Goal: Task Accomplishment & Management: Use online tool/utility

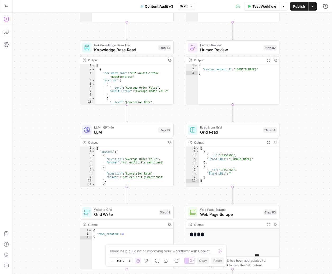
click at [6, 6] on icon "button" at bounding box center [6, 6] width 4 height 4
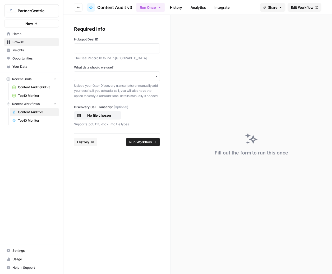
click at [26, 44] on span "Browse" at bounding box center [34, 42] width 44 height 5
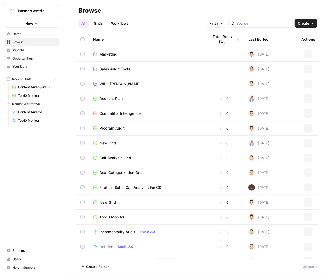
click at [133, 87] on td "WIP - [PERSON_NAME]" at bounding box center [147, 83] width 116 height 15
click at [120, 86] on link "WIP - [PERSON_NAME]" at bounding box center [146, 83] width 107 height 5
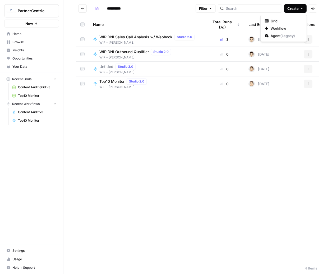
click at [294, 9] on span "Create" at bounding box center [292, 8] width 11 height 5
click at [279, 27] on span "Workflow" at bounding box center [285, 28] width 30 height 5
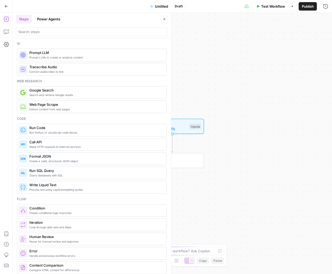
click at [158, 6] on span "Untitled" at bounding box center [161, 6] width 13 height 5
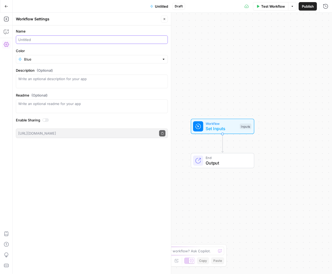
click at [58, 38] on input "Name" at bounding box center [91, 39] width 147 height 5
type input "DNI WIP Sales Audit"
click at [47, 60] on input "Color" at bounding box center [91, 59] width 135 height 5
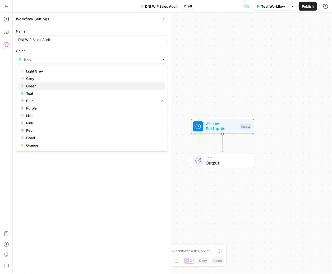
click at [32, 86] on span "Green" at bounding box center [93, 85] width 135 height 5
type input "Green"
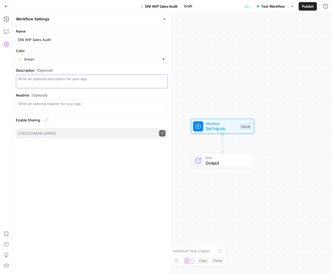
click at [57, 78] on textarea "Description (Optional)" at bounding box center [91, 81] width 147 height 11
type textarea "Agent process for competitor analysis, content and loyalty audits."
click at [85, 106] on div "Write an optional readme for your app" at bounding box center [92, 106] width 152 height 14
click at [231, 53] on div "Workflow Set Inputs Inputs End Output" at bounding box center [172, 143] width 319 height 261
click at [165, 18] on icon "button" at bounding box center [164, 18] width 3 height 3
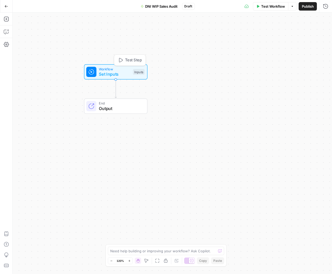
drag, startPoint x: 210, startPoint y: 129, endPoint x: 103, endPoint y: 75, distance: 119.8
click at [103, 75] on span "Set Inputs" at bounding box center [114, 74] width 31 height 6
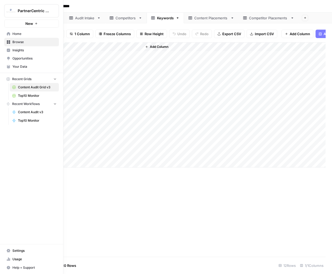
click at [17, 45] on link "Browse" at bounding box center [31, 42] width 55 height 8
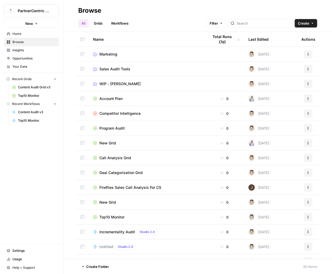
click at [113, 85] on span "WIP - [PERSON_NAME]" at bounding box center [119, 83] width 41 height 5
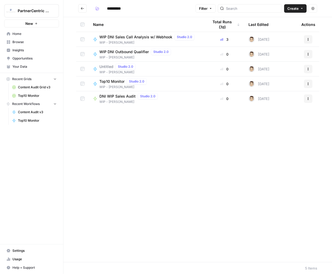
click at [304, 12] on button "Create" at bounding box center [295, 8] width 22 height 8
click at [284, 20] on span "Grid" at bounding box center [285, 20] width 30 height 5
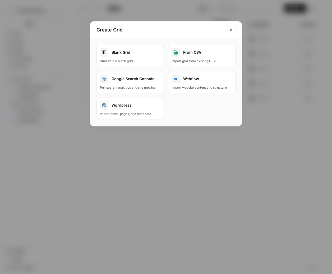
click at [127, 52] on div "Blank Grid" at bounding box center [130, 52] width 60 height 8
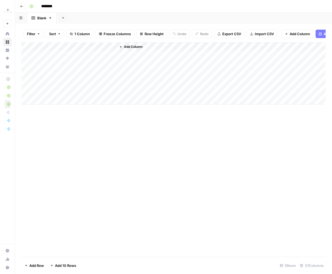
click at [53, 6] on input "********" at bounding box center [54, 6] width 30 height 8
click at [51, 7] on input "********" at bounding box center [54, 6] width 30 height 8
click at [59, 6] on input "********" at bounding box center [54, 6] width 30 height 8
type input "*"
type input "**********"
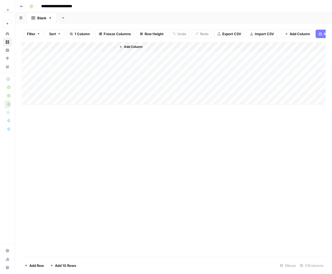
click at [134, 11] on header "**********" at bounding box center [173, 6] width 317 height 13
click at [53, 18] on link "Blank" at bounding box center [42, 18] width 30 height 11
click at [47, 19] on link "Blank" at bounding box center [42, 18] width 30 height 11
click at [51, 18] on icon "button" at bounding box center [50, 18] width 4 height 4
click at [59, 25] on span "Rename Sheet" at bounding box center [71, 27] width 25 height 5
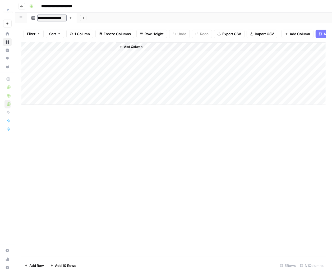
type input "**********"
click at [113, 197] on div "Add Column" at bounding box center [173, 149] width 304 height 214
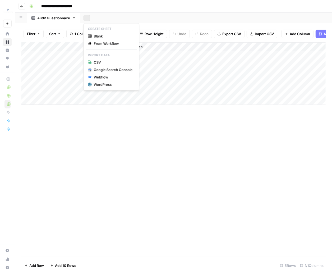
click at [83, 17] on button "Add Sheet" at bounding box center [86, 18] width 6 height 6
click at [107, 37] on span "Blank" at bounding box center [113, 36] width 39 height 5
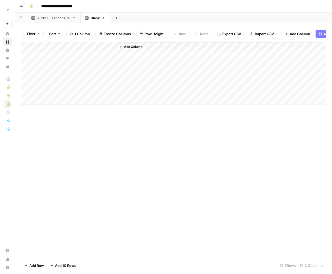
click at [103, 19] on icon "button" at bounding box center [104, 18] width 4 height 4
click at [116, 29] on span "Rename Sheet" at bounding box center [124, 27] width 25 height 5
type input "*"
type input "**********"
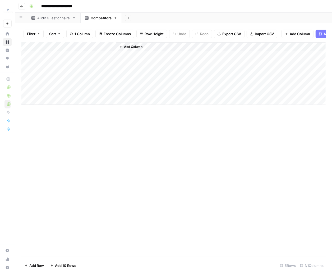
click at [158, 17] on div "Add Sheet" at bounding box center [227, 18] width 210 height 11
click at [128, 18] on icon "button" at bounding box center [128, 17] width 3 height 3
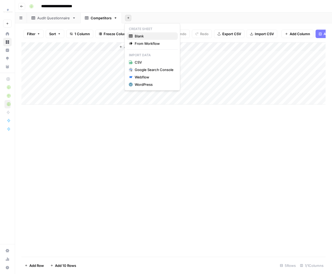
click at [137, 34] on span "Blank" at bounding box center [154, 36] width 39 height 5
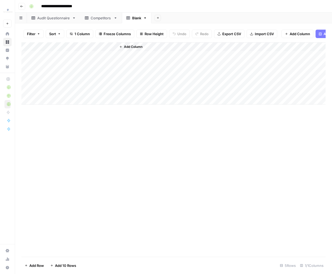
click at [139, 20] on div "Blank" at bounding box center [136, 17] width 9 height 5
click at [144, 18] on icon "button" at bounding box center [145, 18] width 4 height 4
click at [151, 26] on div "Rename Sheet" at bounding box center [163, 27] width 33 height 5
type input "*"
type input "********"
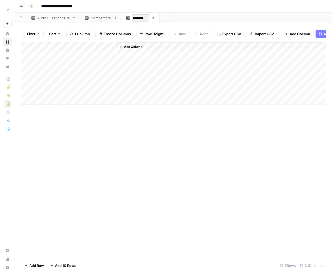
click at [201, 187] on div "Add Column" at bounding box center [173, 149] width 304 height 214
click at [164, 19] on icon "button" at bounding box center [165, 17] width 3 height 3
click at [173, 36] on span "Blank" at bounding box center [191, 36] width 39 height 5
click at [183, 18] on icon "button" at bounding box center [182, 18] width 4 height 4
click at [190, 28] on span "Rename Sheet" at bounding box center [202, 27] width 25 height 5
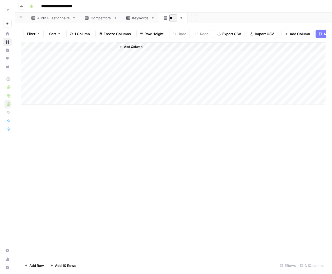
type input "*"
type input "**********"
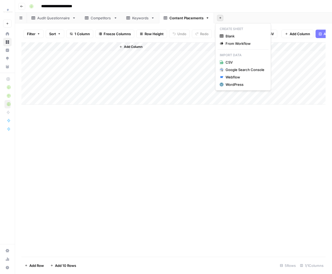
click at [217, 19] on button "Add Sheet" at bounding box center [220, 18] width 6 height 6
click at [227, 33] on button "Blank" at bounding box center [242, 35] width 51 height 7
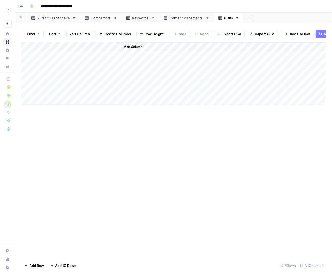
click at [226, 20] on div "Blank" at bounding box center [228, 17] width 9 height 5
click at [235, 19] on icon "button" at bounding box center [237, 18] width 4 height 4
click at [241, 26] on icon "button" at bounding box center [240, 28] width 4 height 4
type input "*"
type input "**********"
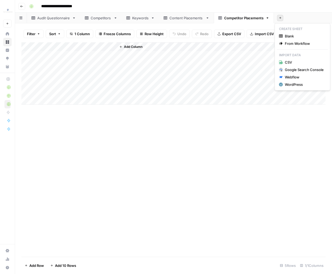
click at [280, 16] on div "Add Sheet" at bounding box center [303, 18] width 58 height 11
click at [288, 34] on span "Blank" at bounding box center [304, 36] width 39 height 5
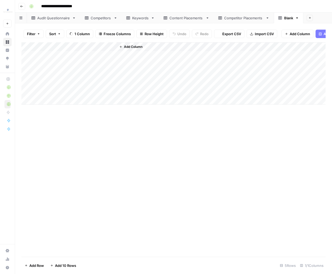
click at [284, 20] on div "Blank" at bounding box center [288, 17] width 9 height 5
click at [296, 17] on link "Blank" at bounding box center [289, 18] width 30 height 11
click at [296, 17] on icon "button" at bounding box center [297, 18] width 4 height 4
click at [291, 27] on div "Rename Sheet" at bounding box center [275, 27] width 33 height 5
type input "*"
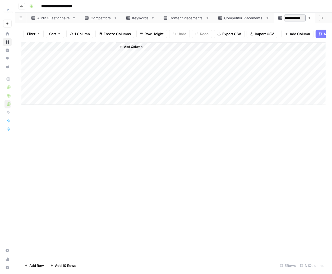
type input "**********"
click at [225, 124] on div "Add Column" at bounding box center [173, 149] width 304 height 214
click at [183, 18] on div "Content Placements" at bounding box center [186, 17] width 34 height 5
click at [115, 17] on icon at bounding box center [116, 18] width 4 height 4
click at [114, 17] on icon "button" at bounding box center [116, 18] width 4 height 4
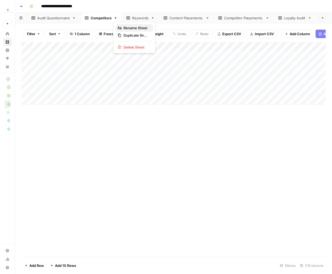
click at [131, 30] on span "Rename Sheet" at bounding box center [135, 27] width 25 height 5
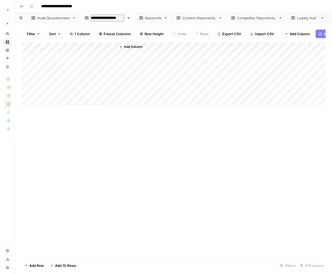
type input "**********"
click at [208, 21] on link "Content Placements" at bounding box center [201, 18] width 55 height 11
click at [115, 18] on icon at bounding box center [116, 17] width 2 height 1
click at [179, 186] on div "Add Column" at bounding box center [173, 149] width 304 height 214
click at [221, 18] on icon at bounding box center [222, 18] width 4 height 4
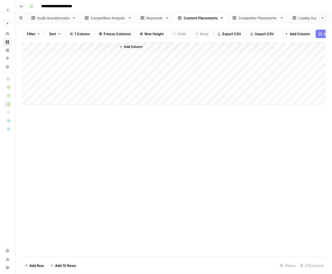
click at [221, 17] on icon "button" at bounding box center [222, 17] width 2 height 1
click at [225, 27] on icon "button" at bounding box center [225, 27] width 4 height 3
click at [208, 19] on input "**********" at bounding box center [201, 18] width 34 height 7
type input "**********"
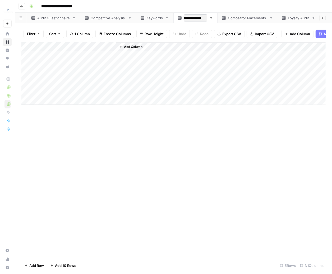
click at [205, 185] on div "Add Column" at bounding box center [173, 149] width 304 height 214
click at [214, 157] on div "Add Column" at bounding box center [173, 149] width 304 height 214
click at [59, 20] on div "Audit Questionnaire" at bounding box center [53, 17] width 33 height 5
click at [58, 46] on div "Add Column" at bounding box center [173, 73] width 304 height 62
click at [60, 58] on input "Title" at bounding box center [72, 59] width 54 height 5
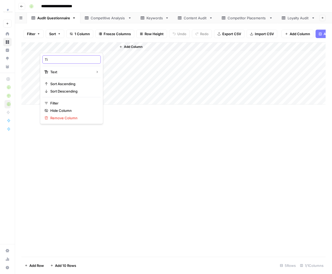
type input "T"
type input "Questions"
click at [134, 45] on span "Add Column" at bounding box center [133, 46] width 18 height 5
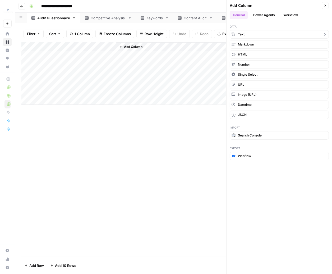
click at [252, 36] on button "Text" at bounding box center [279, 34] width 99 height 8
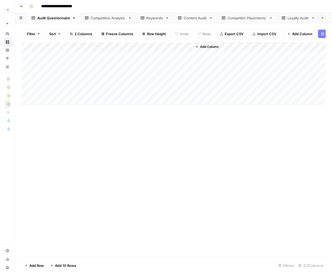
click at [162, 45] on div "Add Column" at bounding box center [173, 73] width 304 height 62
click at [139, 58] on input "New Column" at bounding box center [148, 59] width 54 height 5
type input "a"
click at [140, 46] on div "Add Column" at bounding box center [173, 73] width 304 height 62
click at [137, 59] on input "New Column" at bounding box center [148, 59] width 54 height 5
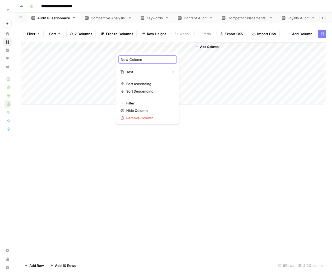
drag, startPoint x: 143, startPoint y: 60, endPoint x: 109, endPoint y: 60, distance: 34.9
click at [109, 60] on body "**********" at bounding box center [166, 137] width 332 height 274
type input "N"
type input "Answer"
click at [136, 244] on div "Add Column" at bounding box center [173, 149] width 304 height 214
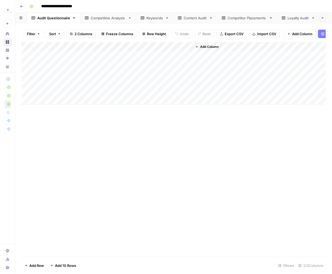
click at [100, 19] on div "Competitive Analysis" at bounding box center [108, 17] width 35 height 5
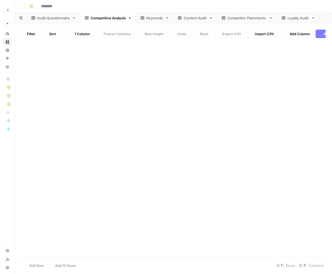
type input "**********"
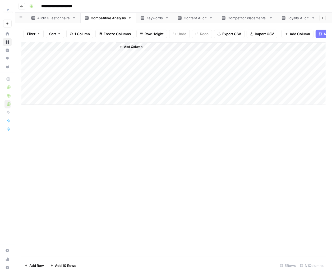
click at [75, 42] on div "Add Column" at bounding box center [173, 73] width 304 height 62
click at [60, 60] on input "Title" at bounding box center [72, 59] width 54 height 5
type input "Competitor Name"
click at [162, 220] on div "Add Column" at bounding box center [173, 149] width 304 height 214
click at [136, 49] on button "Add Column" at bounding box center [130, 46] width 27 height 7
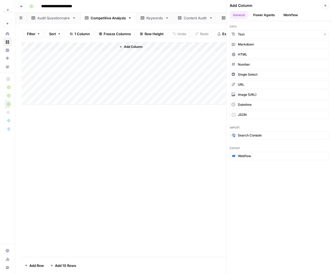
click at [247, 33] on button "Text" at bounding box center [279, 34] width 99 height 8
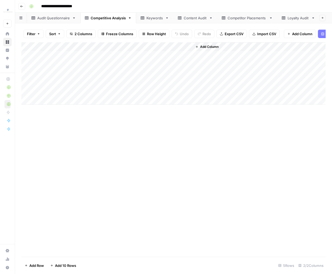
click at [165, 47] on div "Add Column" at bounding box center [173, 73] width 304 height 62
click at [137, 61] on input "New Column" at bounding box center [148, 59] width 54 height 5
type input "R"
type input "URL"
click at [156, 184] on div "Add Column" at bounding box center [173, 149] width 304 height 214
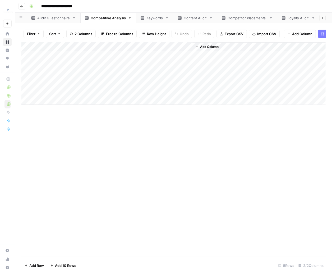
click at [199, 51] on div "Add Column" at bounding box center [258, 73] width 133 height 62
click at [203, 47] on span "Add Column" at bounding box center [209, 46] width 18 height 5
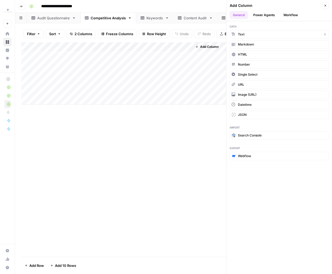
click at [258, 33] on button "Text" at bounding box center [279, 34] width 99 height 8
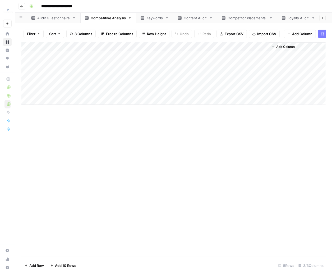
click at [223, 48] on div "Add Column" at bounding box center [173, 73] width 304 height 62
click at [213, 58] on input "New Column" at bounding box center [224, 59] width 54 height 5
type input "Type"
click at [183, 154] on div "Add Column" at bounding box center [173, 149] width 304 height 214
click at [286, 48] on span "Add Column" at bounding box center [285, 46] width 18 height 5
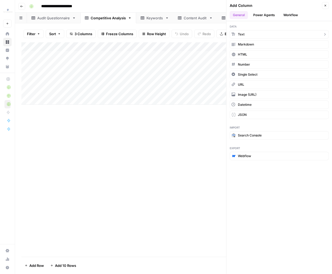
click at [255, 37] on button "Text" at bounding box center [279, 34] width 99 height 8
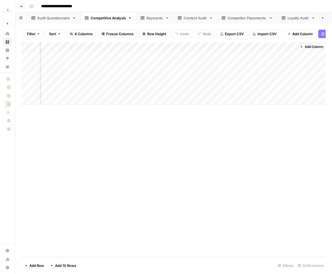
scroll to position [0, 48]
click at [275, 49] on div "Add Column" at bounding box center [173, 73] width 304 height 62
click at [242, 60] on input "New Column" at bounding box center [252, 59] width 54 height 5
type input "Public Rate"
click at [209, 207] on div "Add Column" at bounding box center [173, 149] width 304 height 214
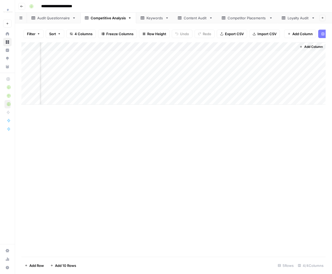
click at [308, 49] on button "Add Column" at bounding box center [310, 46] width 27 height 7
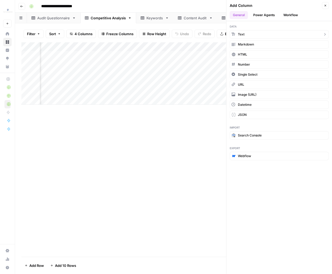
click at [261, 33] on button "Text" at bounding box center [279, 34] width 99 height 8
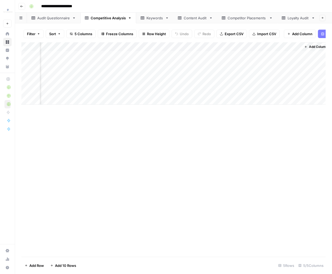
scroll to position [0, 124]
click at [250, 45] on div "Add Column" at bounding box center [173, 73] width 304 height 62
click at [240, 62] on input "New Column" at bounding box center [252, 59] width 54 height 5
type input "Additional Terms"
click at [227, 121] on div "Add Column" at bounding box center [173, 149] width 304 height 214
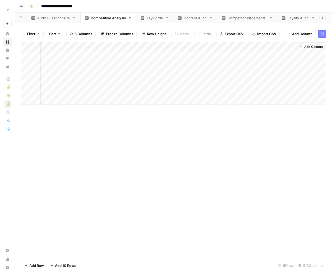
click at [291, 45] on div "Add Column" at bounding box center [173, 73] width 304 height 62
click at [307, 47] on span "Add Column" at bounding box center [313, 46] width 18 height 5
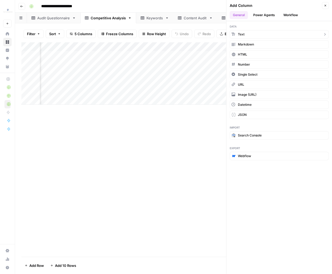
click at [253, 34] on button "Text" at bounding box center [279, 34] width 99 height 8
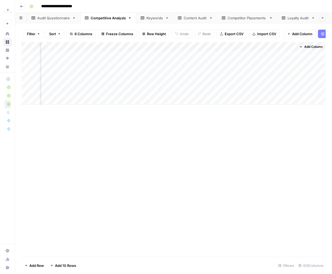
scroll to position [0, 200]
click at [268, 46] on div "Add Column" at bounding box center [173, 73] width 304 height 62
click at [247, 62] on div "New Column" at bounding box center [251, 59] width 58 height 8
type input "Landing Page"
click at [231, 182] on div "Add Column" at bounding box center [173, 149] width 304 height 214
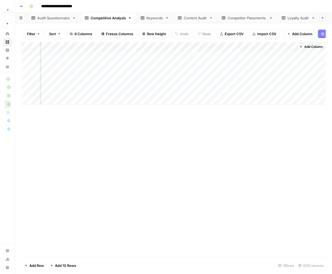
click at [312, 44] on button "Add Column" at bounding box center [310, 46] width 27 height 7
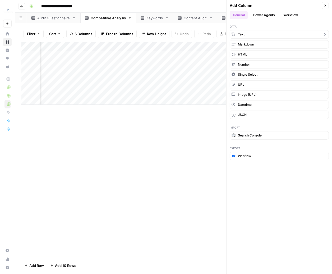
click at [251, 33] on button "Text" at bounding box center [279, 34] width 99 height 8
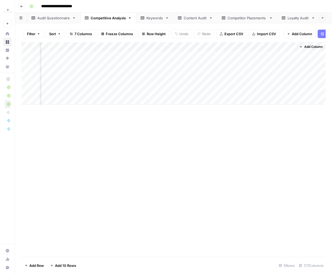
scroll to position [0, 276]
click at [239, 48] on div "Add Column" at bounding box center [173, 73] width 304 height 62
click at [237, 58] on input "New Column" at bounding box center [252, 59] width 54 height 5
drag, startPoint x: 249, startPoint y: 58, endPoint x: 206, endPoint y: 52, distance: 43.2
click at [206, 52] on body "**********" at bounding box center [166, 137] width 332 height 274
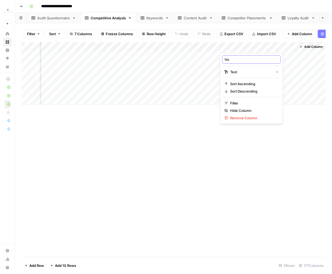
type input "N"
type input "Transparent Logo"
click at [205, 163] on div "Add Column" at bounding box center [173, 149] width 304 height 214
click at [239, 46] on div "Add Column" at bounding box center [173, 73] width 304 height 62
click at [246, 55] on div "New Column" at bounding box center [251, 59] width 58 height 8
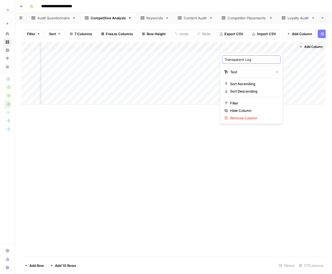
type input "Transparent Logo"
click at [219, 167] on div "Add Column" at bounding box center [173, 149] width 304 height 214
click at [150, 21] on link "Keywords" at bounding box center [154, 18] width 37 height 11
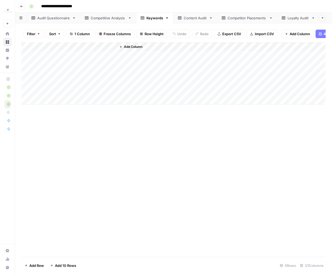
click at [80, 46] on div "Add Column" at bounding box center [173, 73] width 304 height 62
click at [70, 62] on div "Title" at bounding box center [71, 59] width 58 height 8
type input "Keyword"
click at [168, 226] on div "Add Column" at bounding box center [173, 149] width 304 height 214
click at [185, 13] on link "Content Audit" at bounding box center [195, 18] width 44 height 11
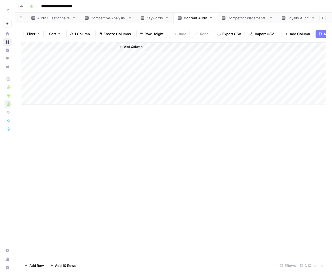
click at [81, 41] on div "Filter Sort 1 Column Freeze Columns Row Height Undo Redo Export CSV Import CSV …" at bounding box center [173, 33] width 304 height 17
click at [78, 46] on div "Add Column" at bounding box center [173, 73] width 304 height 62
click at [327, 57] on div "Filter Sort 1 Column Freeze Columns Row Height Undo Redo Export CSV Import CSV …" at bounding box center [173, 148] width 317 height 250
click at [74, 44] on div "Add Column" at bounding box center [173, 73] width 304 height 62
click at [63, 58] on input "Title" at bounding box center [72, 59] width 54 height 5
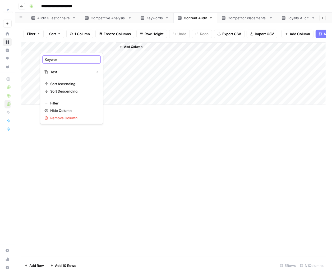
type input "Keyword"
click at [167, 46] on div "Add Column" at bounding box center [220, 73] width 209 height 62
click at [146, 46] on div "Add Column" at bounding box center [220, 73] width 209 height 62
click at [130, 46] on span "Add Column" at bounding box center [133, 46] width 18 height 5
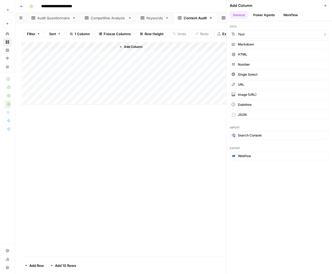
click at [266, 35] on button "Text" at bounding box center [279, 34] width 99 height 8
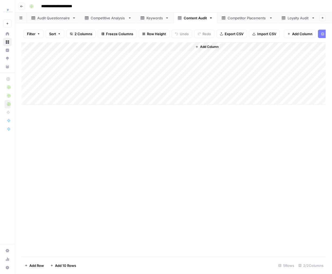
click at [160, 45] on div "Add Column" at bounding box center [173, 73] width 304 height 62
click at [147, 59] on input "New Column" at bounding box center [148, 59] width 54 height 5
type input "URL"
click at [172, 160] on div "Add Column" at bounding box center [173, 149] width 304 height 214
click at [251, 15] on link "Competitor Placements" at bounding box center [247, 18] width 60 height 11
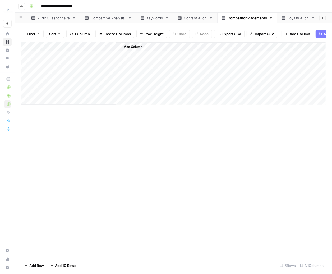
click at [83, 49] on div "Add Column" at bounding box center [173, 73] width 304 height 62
click at [65, 60] on input "Title" at bounding box center [72, 59] width 54 height 5
type input "URL"
click at [127, 205] on div "Add Column" at bounding box center [173, 149] width 304 height 214
click at [139, 45] on span "Add Column" at bounding box center [133, 46] width 18 height 5
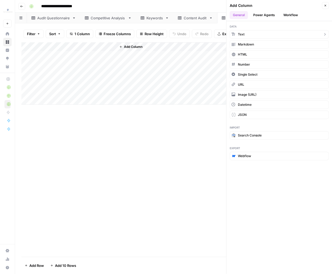
click at [255, 36] on button "Text" at bounding box center [279, 34] width 99 height 8
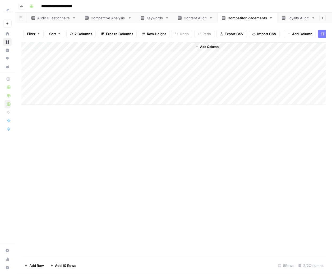
click at [152, 43] on div "Add Column" at bounding box center [173, 73] width 304 height 62
click at [144, 57] on input "New Column" at bounding box center [148, 59] width 54 height 5
type input "Brand1"
click at [168, 46] on div "Add Column" at bounding box center [173, 73] width 304 height 62
click at [216, 46] on span "Add Column" at bounding box center [209, 46] width 18 height 5
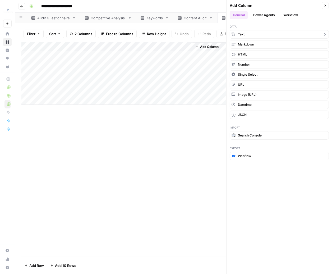
click at [257, 32] on button "Text" at bounding box center [279, 34] width 99 height 8
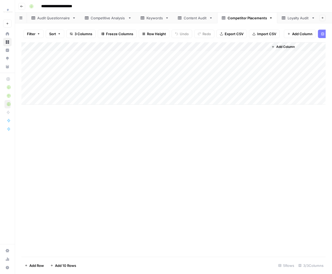
click at [221, 46] on div "Add Column" at bounding box center [173, 73] width 304 height 62
click at [214, 61] on input "New Column" at bounding box center [224, 59] width 54 height 5
paste input "Brand1"
type input "Brand2"
click at [245, 162] on div "Add Column" at bounding box center [173, 149] width 304 height 214
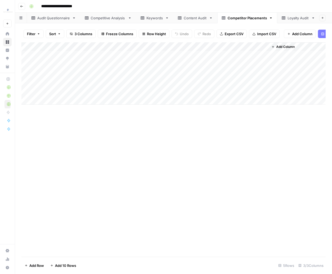
click at [282, 46] on span "Add Column" at bounding box center [285, 46] width 18 height 5
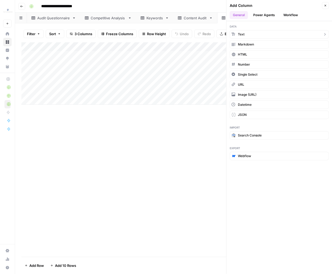
click at [256, 34] on button "Text" at bounding box center [279, 34] width 99 height 8
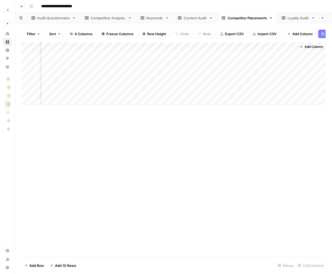
scroll to position [0, 48]
click at [244, 43] on div "Add Column" at bounding box center [173, 73] width 304 height 62
click at [239, 57] on input "New Column" at bounding box center [252, 59] width 54 height 5
paste input "Brand1"
type input "Brand3"
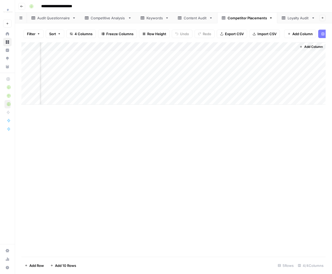
click at [190, 113] on div "Add Column" at bounding box center [173, 149] width 304 height 214
click at [307, 46] on span "Add Column" at bounding box center [313, 46] width 18 height 5
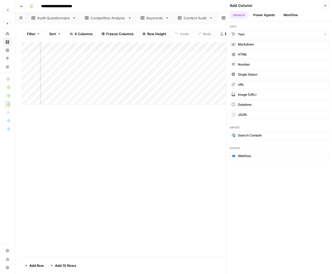
click at [264, 37] on button "Text" at bounding box center [279, 34] width 99 height 8
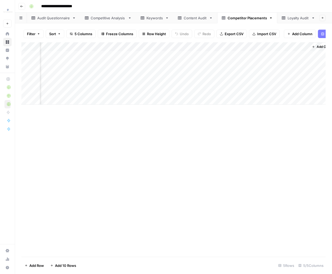
scroll to position [0, 124]
click at [243, 48] on div "Add Column" at bounding box center [173, 73] width 304 height 62
click at [238, 57] on input "New Column" at bounding box center [252, 59] width 54 height 5
paste input "Brand1"
type input "Brand4"
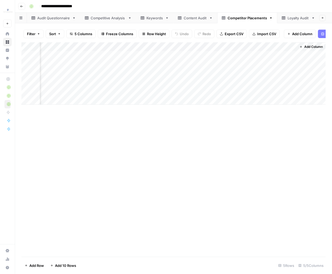
click at [231, 168] on div "Add Column" at bounding box center [173, 149] width 304 height 214
click at [306, 49] on button "Add Column" at bounding box center [310, 46] width 27 height 7
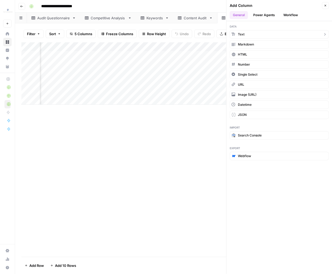
click at [254, 37] on button "Text" at bounding box center [279, 34] width 99 height 8
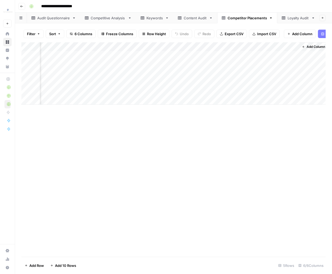
scroll to position [0, 200]
click at [245, 45] on div "Add Column" at bounding box center [173, 73] width 304 height 62
click at [241, 62] on div "New Column" at bounding box center [251, 59] width 58 height 8
paste input "Brand1"
type input "Brand5"
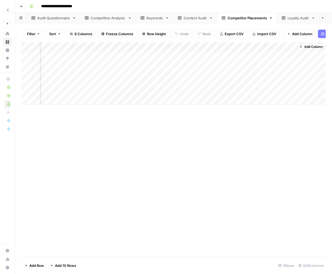
click at [219, 206] on div "Add Column" at bounding box center [173, 149] width 304 height 214
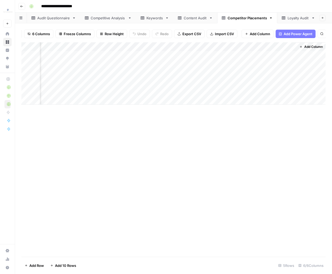
click at [311, 47] on span "Add Column" at bounding box center [313, 46] width 18 height 5
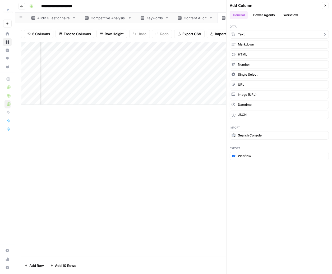
click at [258, 34] on button "Text" at bounding box center [279, 34] width 99 height 8
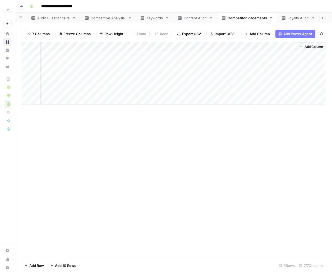
scroll to position [0, 276]
click at [245, 46] on div "Add Column" at bounding box center [173, 73] width 304 height 62
click at [240, 57] on input "New Column" at bounding box center [252, 59] width 54 height 5
paste input "Brand1"
type input "Brand6"
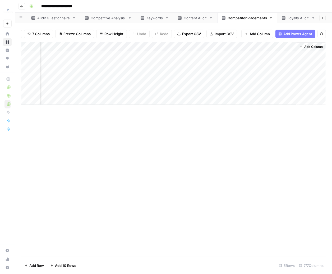
click at [202, 179] on div "Add Column" at bounding box center [173, 149] width 304 height 214
click at [301, 48] on button "Add Column" at bounding box center [310, 46] width 27 height 7
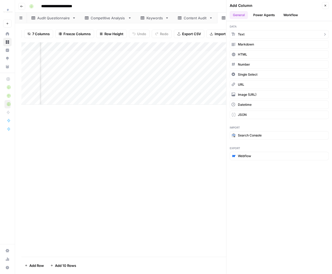
click at [245, 35] on button "Text" at bounding box center [279, 34] width 99 height 8
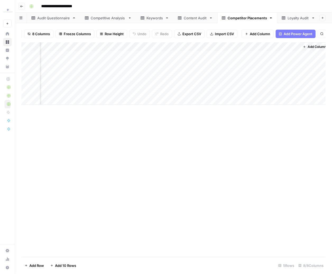
scroll to position [0, 353]
click at [247, 44] on div "Add Column" at bounding box center [173, 73] width 304 height 62
click at [239, 59] on input "New Column" at bounding box center [252, 59] width 54 height 5
paste input "Brand1"
type input "Brand7"
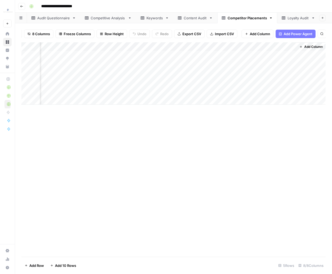
click at [222, 154] on div "Add Column" at bounding box center [173, 149] width 304 height 214
click at [307, 46] on span "Add Column" at bounding box center [313, 46] width 18 height 5
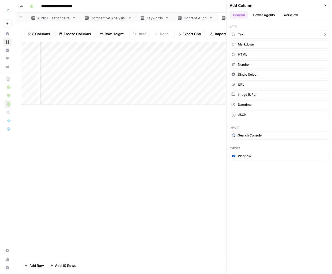
click at [251, 34] on button "Text" at bounding box center [279, 34] width 99 height 8
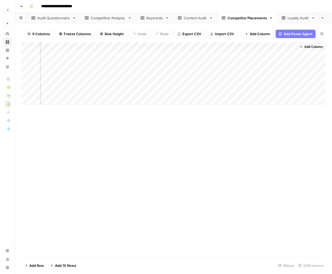
scroll to position [0, 428]
click at [261, 48] on div "Add Column" at bounding box center [173, 73] width 304 height 62
click at [250, 55] on div "New Column" at bounding box center [251, 59] width 58 height 8
paste input "Brand1"
type input "Brand8"
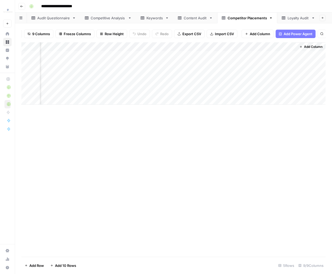
click at [235, 190] on div "Add Column" at bounding box center [173, 149] width 304 height 214
click at [308, 46] on span "Add Column" at bounding box center [313, 46] width 18 height 5
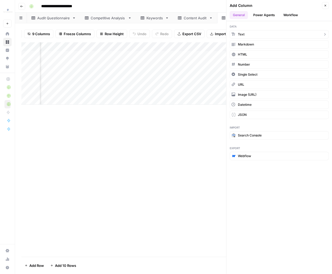
click at [254, 31] on button "Text" at bounding box center [279, 34] width 99 height 8
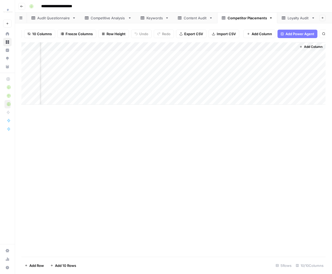
scroll to position [0, 504]
click at [260, 48] on div "Add Column" at bounding box center [173, 73] width 304 height 62
click at [252, 56] on div "New Column" at bounding box center [251, 59] width 58 height 8
paste input "Brand1"
type input "Brand9"
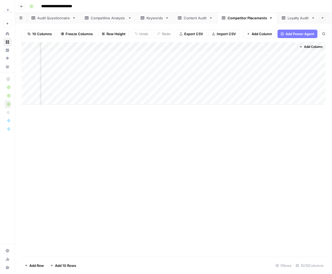
click at [230, 132] on div "Add Column" at bounding box center [173, 149] width 304 height 214
click at [309, 46] on span "Add Column" at bounding box center [313, 46] width 18 height 5
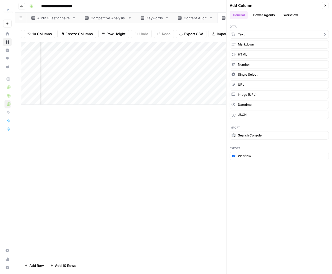
click at [247, 30] on button "Text" at bounding box center [279, 34] width 99 height 8
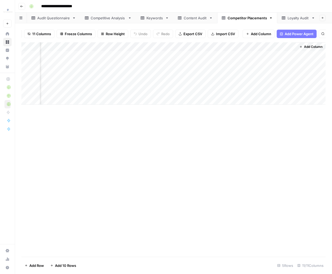
scroll to position [0, 581]
click at [277, 46] on div "Add Column" at bounding box center [173, 73] width 304 height 62
click at [255, 59] on input "New Column" at bounding box center [252, 59] width 54 height 5
paste input "Brand1"
type input "Brand10"
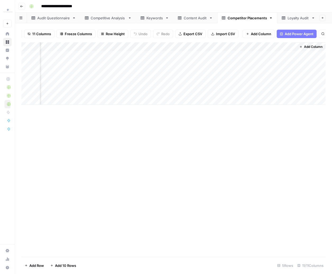
click at [240, 167] on div "Add Column" at bounding box center [173, 149] width 304 height 214
click at [317, 43] on button "Add Column" at bounding box center [310, 46] width 27 height 7
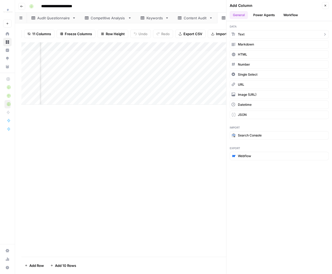
click at [256, 36] on button "Text" at bounding box center [279, 34] width 99 height 8
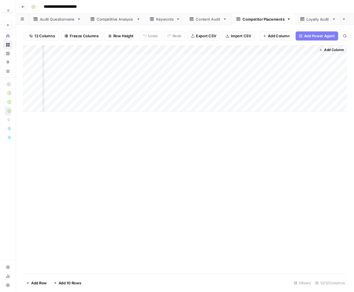
scroll to position [0, 657]
click at [249, 50] on div "Add Column" at bounding box center [173, 73] width 304 height 62
click at [246, 59] on input "New Column" at bounding box center [252, 59] width 54 height 5
paste input "Brand1"
type input "Brand11"
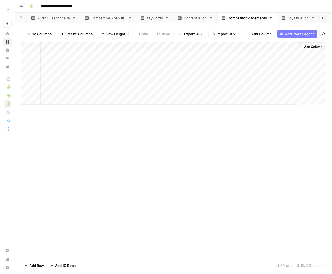
click at [235, 190] on div "Add Column" at bounding box center [173, 149] width 304 height 214
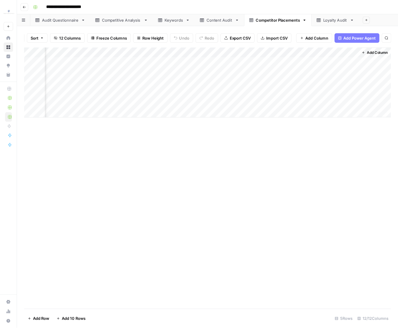
scroll to position [0, 590]
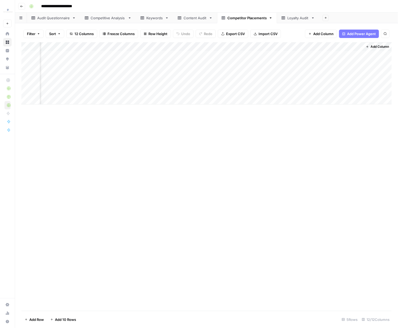
click at [331, 45] on span "Add Column" at bounding box center [380, 46] width 18 height 5
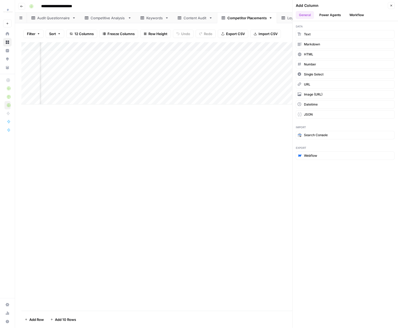
click at [231, 140] on div "Add Column" at bounding box center [206, 176] width 370 height 269
click at [288, 16] on div "Loyalty Audit" at bounding box center [298, 17] width 22 height 5
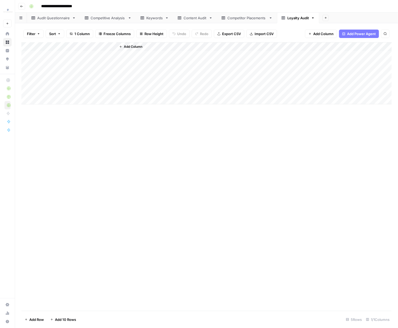
click at [83, 47] on div "Add Column" at bounding box center [206, 73] width 371 height 62
click at [72, 57] on input "Title" at bounding box center [72, 59] width 54 height 5
type input "B"
click at [97, 20] on div "Competitive Analysis" at bounding box center [108, 17] width 35 height 5
click at [298, 18] on div "Loyalty Audit" at bounding box center [298, 17] width 22 height 5
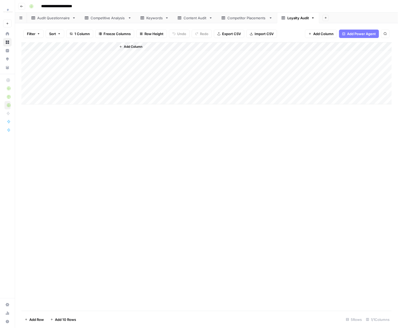
click at [85, 46] on div "Add Column" at bounding box center [206, 73] width 371 height 62
click at [67, 63] on div "Title" at bounding box center [71, 59] width 58 height 8
type input "Brand Name"
click at [85, 234] on div "Add Column" at bounding box center [206, 176] width 370 height 269
click at [104, 18] on div "Competitive Analysis" at bounding box center [108, 17] width 35 height 5
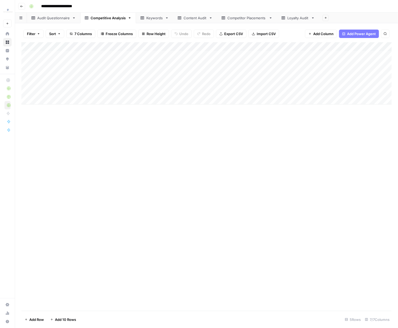
click at [71, 49] on div "Add Column" at bounding box center [206, 73] width 371 height 62
click at [72, 58] on input "Competitor Name" at bounding box center [72, 59] width 54 height 5
type input "Brand Name"
click at [156, 22] on link "Keywords" at bounding box center [154, 18] width 37 height 11
click at [198, 21] on link "Content Audit" at bounding box center [195, 18] width 44 height 11
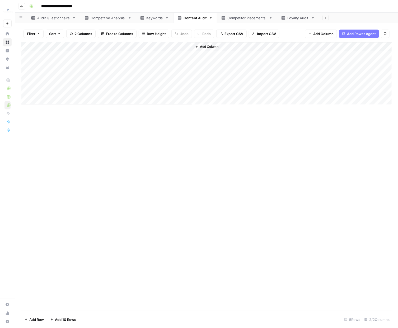
click at [299, 17] on div "Loyalty Audit" at bounding box center [298, 17] width 22 height 5
click at [142, 47] on span "Add Column" at bounding box center [133, 46] width 18 height 5
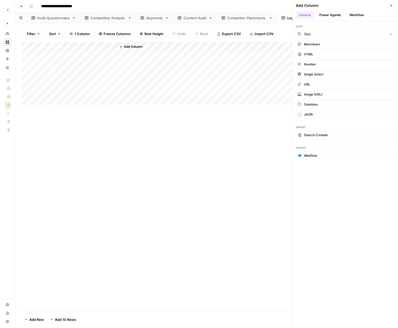
click at [320, 37] on button "Text" at bounding box center [345, 34] width 99 height 8
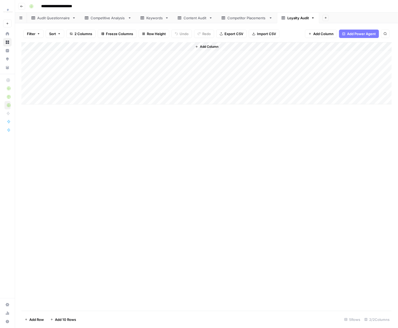
click at [160, 47] on div "Add Column" at bounding box center [206, 73] width 371 height 62
click at [149, 59] on input "New Column" at bounding box center [148, 59] width 54 height 5
type input "CBM URL"
click at [225, 191] on div "Add Column" at bounding box center [206, 176] width 370 height 269
click at [208, 47] on span "Add Column" at bounding box center [209, 46] width 18 height 5
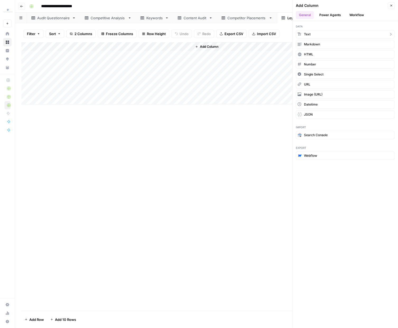
click at [303, 33] on button "Text" at bounding box center [345, 34] width 99 height 8
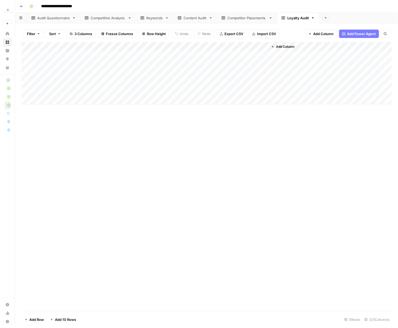
click at [225, 56] on div "Add Column" at bounding box center [206, 73] width 371 height 62
click at [225, 45] on div "Add Column" at bounding box center [206, 73] width 371 height 62
click at [213, 61] on input "New Column" at bounding box center [224, 59] width 54 height 5
type input "Store Name"
click at [331, 142] on div "Add Column" at bounding box center [206, 176] width 370 height 269
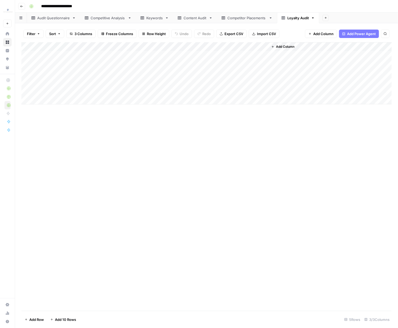
click at [265, 46] on div "Add Column" at bounding box center [206, 73] width 371 height 62
click at [233, 60] on input "New Column" at bounding box center [224, 59] width 54 height 5
type input "Store Name"
click at [294, 134] on div "Add Column" at bounding box center [206, 176] width 370 height 269
click at [264, 45] on div "Add Column" at bounding box center [206, 73] width 371 height 62
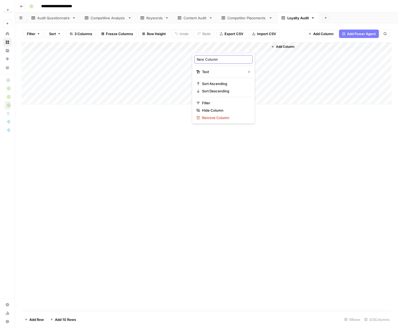
click at [229, 59] on input "New Column" at bounding box center [224, 59] width 54 height 5
type input "Store Name"
click at [331, 51] on div "Add Column" at bounding box center [330, 73] width 124 height 62
click at [331, 46] on div "Add Column" at bounding box center [330, 73] width 124 height 62
click at [282, 44] on span "Add Column" at bounding box center [285, 46] width 18 height 5
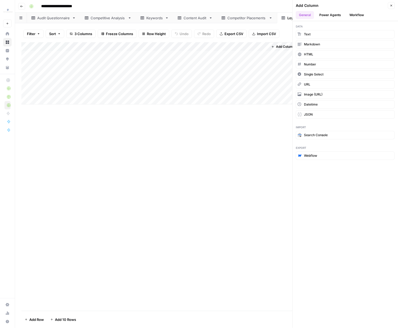
click at [328, 26] on span "Data" at bounding box center [345, 26] width 99 height 4
click at [318, 32] on button "Text" at bounding box center [345, 34] width 99 height 8
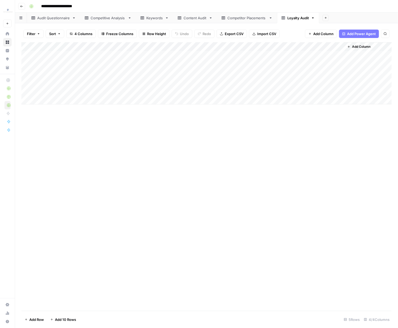
click at [297, 46] on div "Add Column" at bounding box center [206, 73] width 371 height 62
click at [289, 58] on input "New Column" at bounding box center [300, 59] width 54 height 5
type input "Partner Counts"
click at [320, 144] on div "Add Column" at bounding box center [206, 176] width 370 height 269
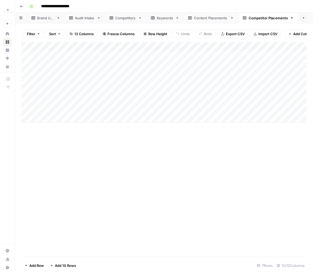
click at [83, 19] on div "Audit Intake" at bounding box center [85, 17] width 20 height 5
click at [112, 16] on icon at bounding box center [112, 17] width 4 height 3
click at [86, 12] on header "**********" at bounding box center [164, 6] width 298 height 13
click at [84, 14] on link "Audit Intake" at bounding box center [85, 18] width 40 height 11
click at [117, 17] on div "Competitors" at bounding box center [125, 17] width 21 height 5
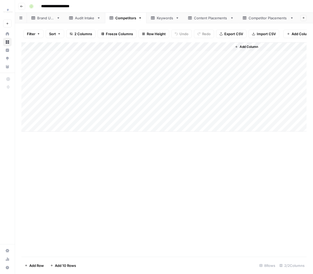
click at [158, 18] on div "Keywords" at bounding box center [165, 17] width 17 height 5
click at [204, 18] on div "Content Placements" at bounding box center [211, 17] width 34 height 5
click at [259, 17] on div "Competitor Placements" at bounding box center [268, 17] width 39 height 5
click at [26, 4] on header "**********" at bounding box center [164, 6] width 298 height 13
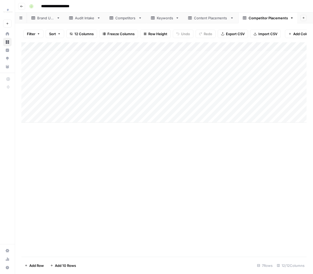
click at [17, 4] on header "**********" at bounding box center [164, 6] width 298 height 13
click at [22, 5] on icon "button" at bounding box center [21, 6] width 3 height 3
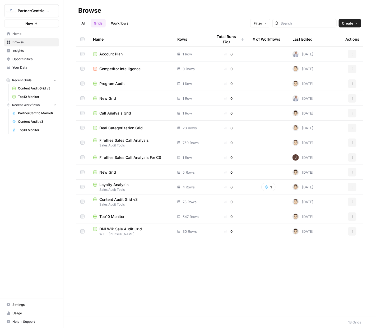
click at [125, 188] on span "Sales Audit Tools" at bounding box center [131, 190] width 76 height 5
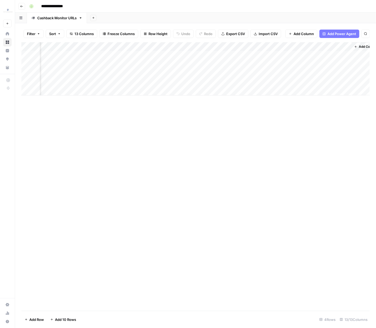
scroll to position [0, 445]
